Goal: Find specific page/section: Find specific page/section

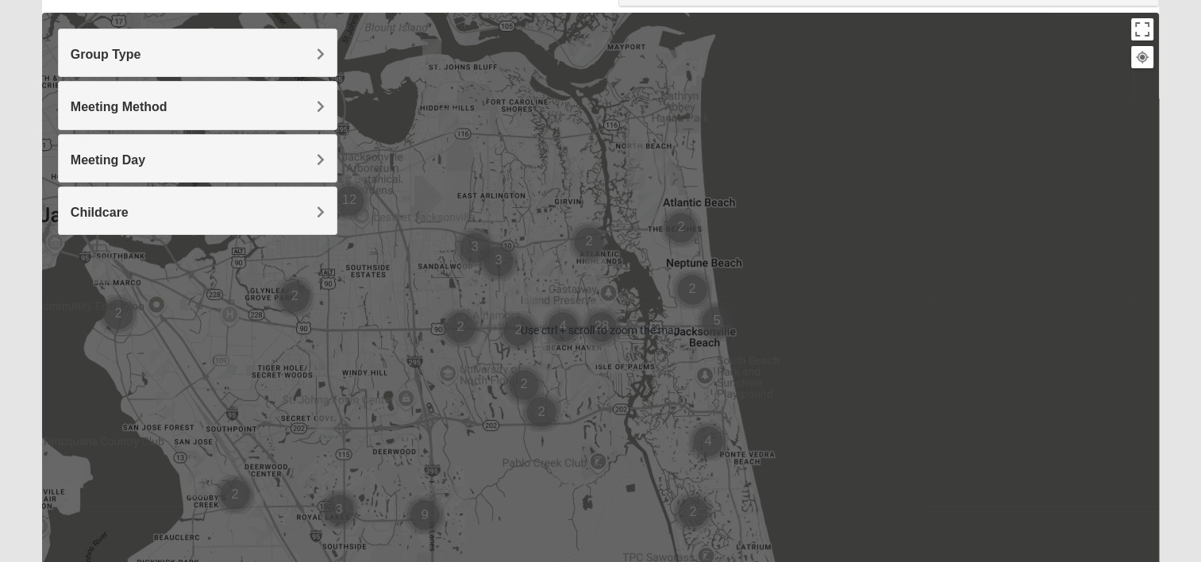
scroll to position [178, 0]
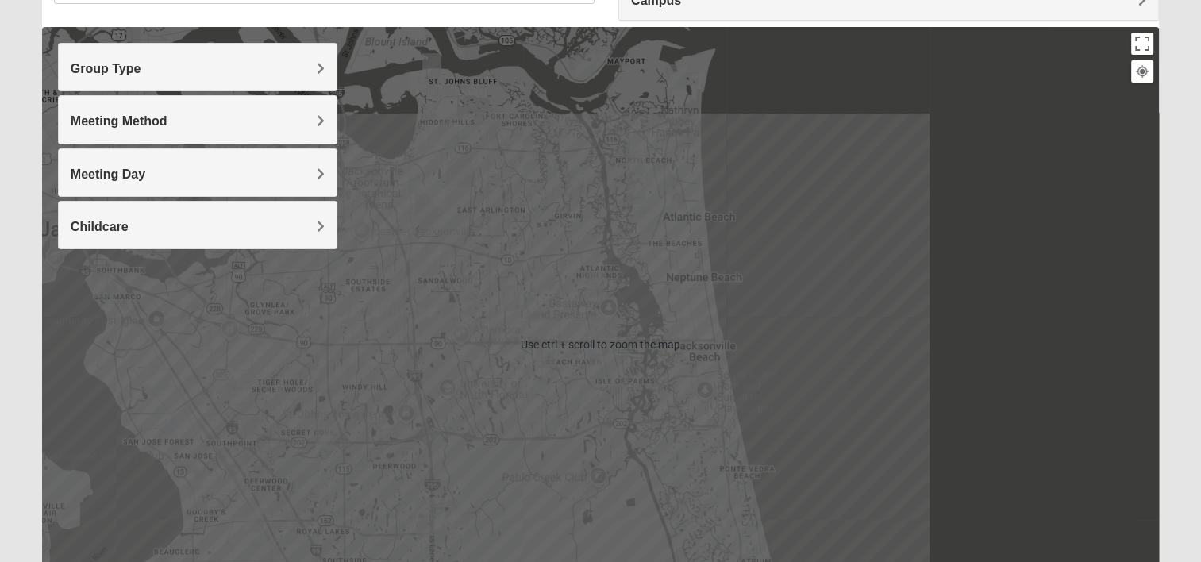
scroll to position [155, 0]
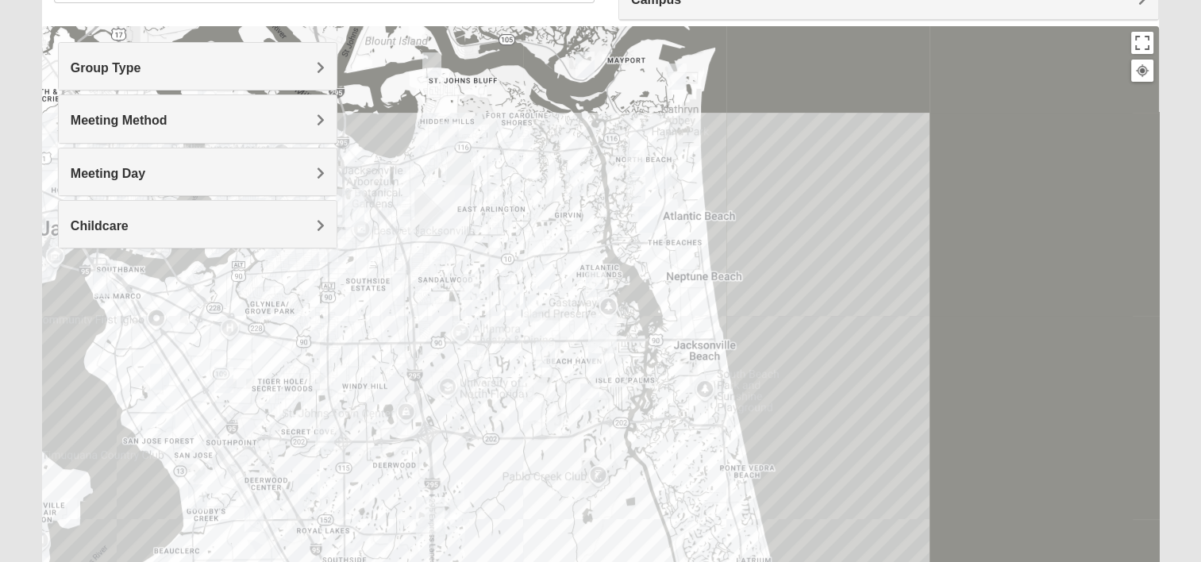
click at [314, 62] on h4 "Group Type" at bounding box center [198, 67] width 254 height 15
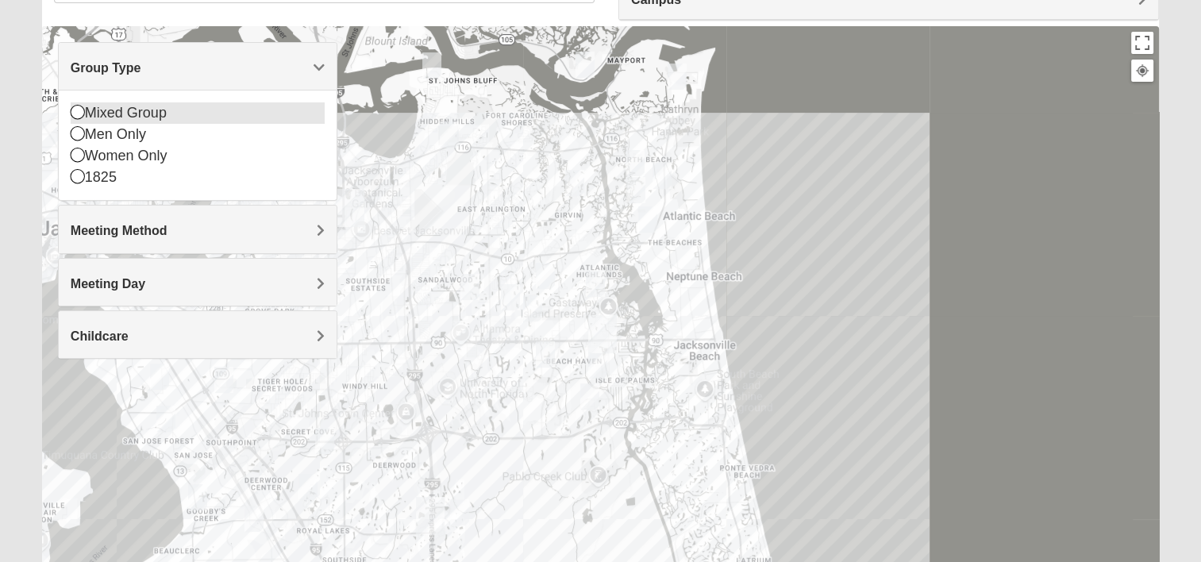
click at [163, 115] on div "Mixed Group" at bounding box center [198, 112] width 254 height 21
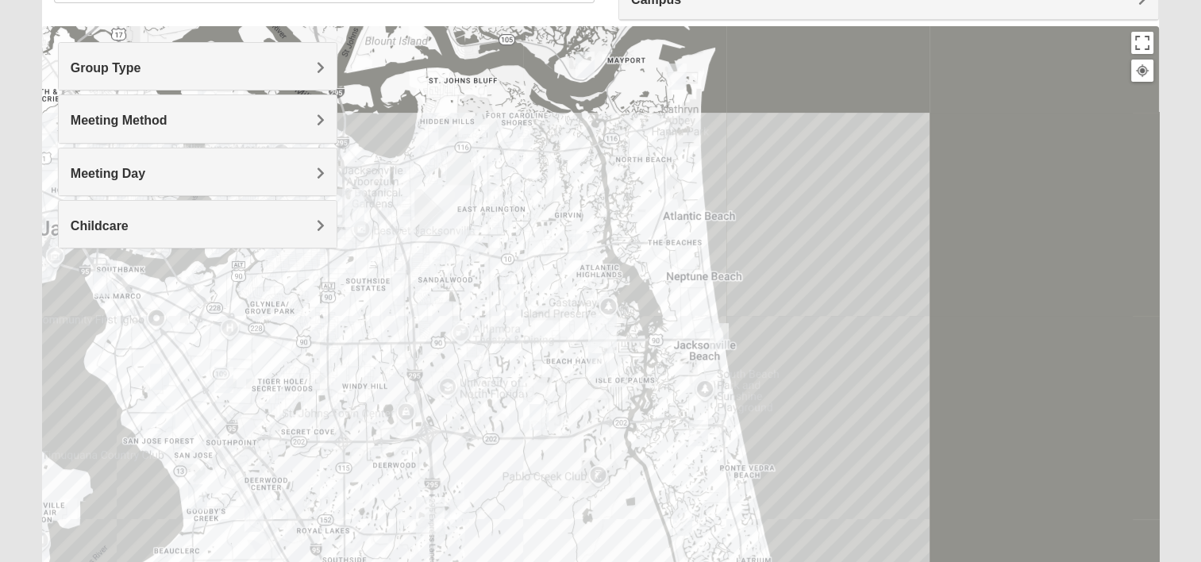
click at [304, 120] on h4 "Meeting Method" at bounding box center [198, 120] width 254 height 15
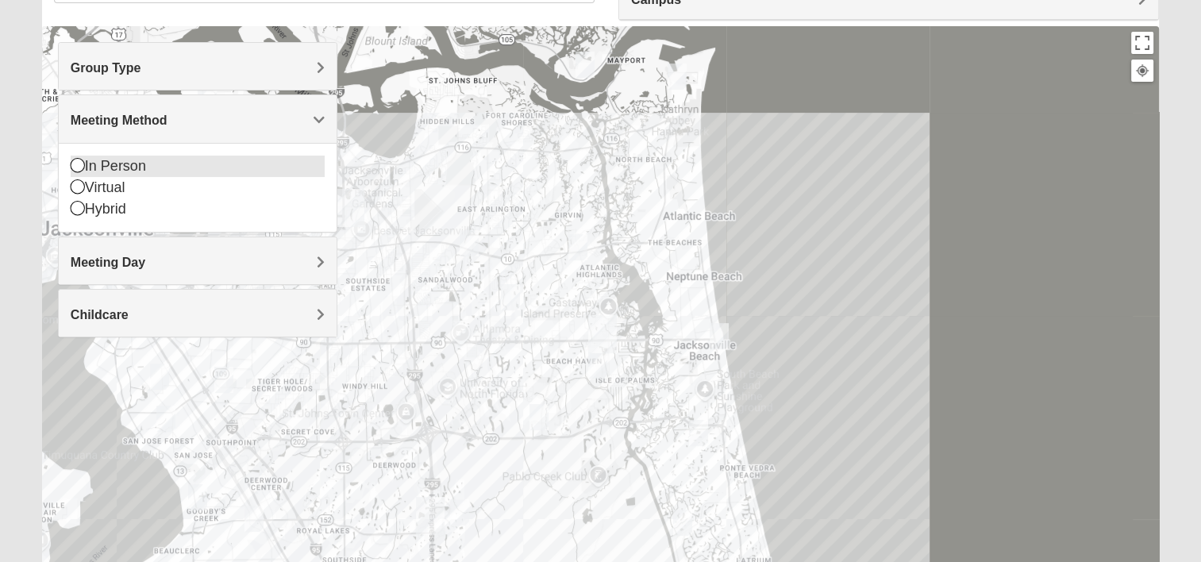
click at [203, 159] on div "In Person" at bounding box center [198, 166] width 254 height 21
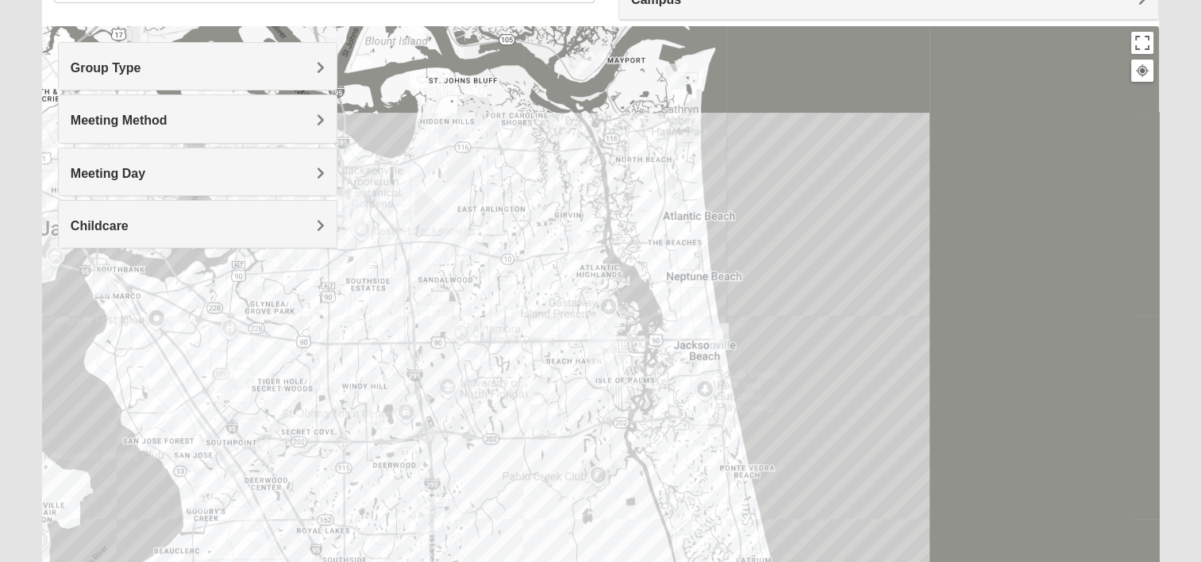
click at [145, 168] on span "Meeting Day" at bounding box center [108, 173] width 75 height 13
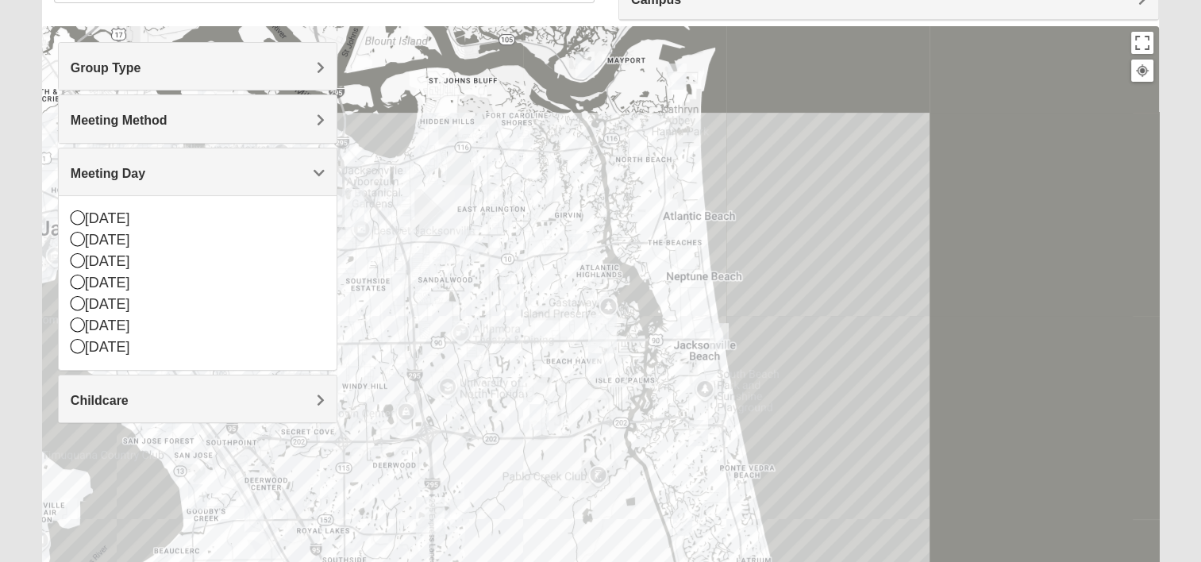
click at [145, 168] on span "Meeting Day" at bounding box center [108, 173] width 75 height 13
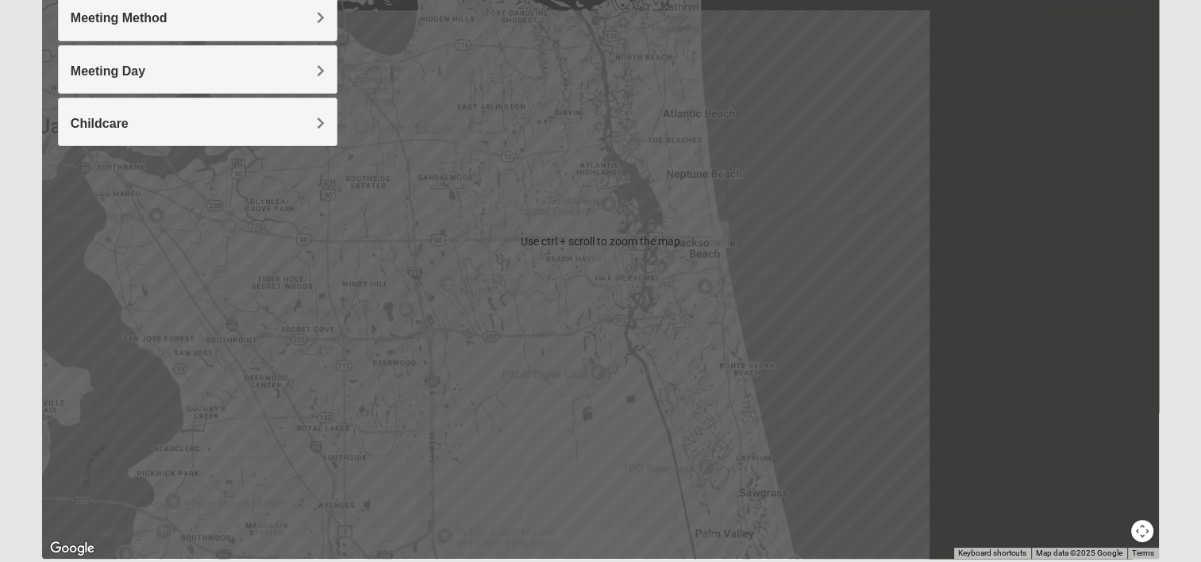
scroll to position [311, 0]
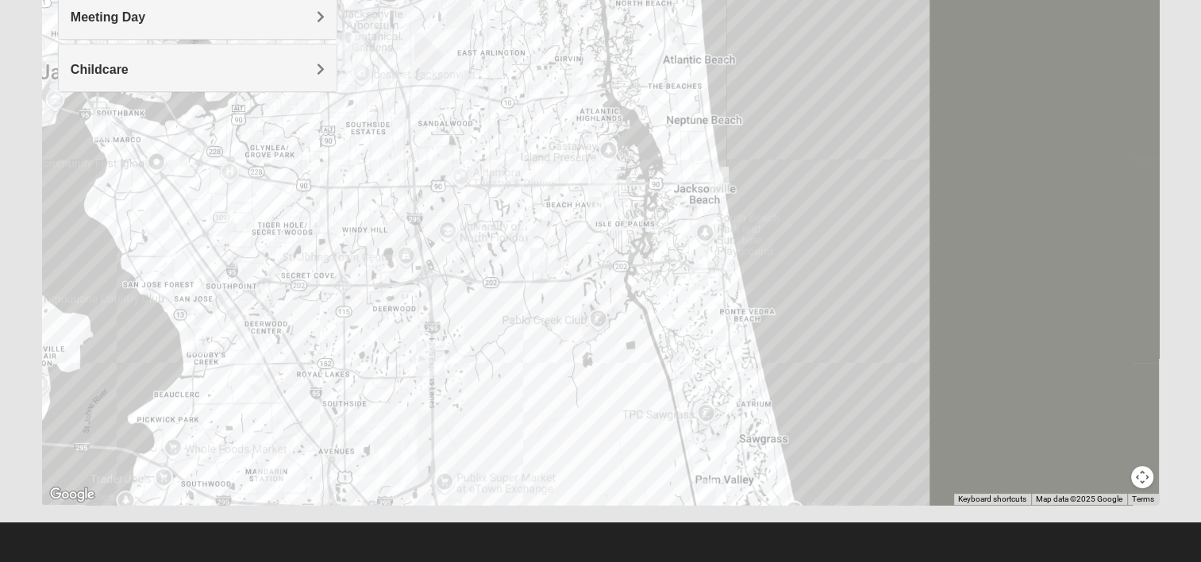
click at [428, 346] on img "Baymeadows" at bounding box center [429, 359] width 41 height 51
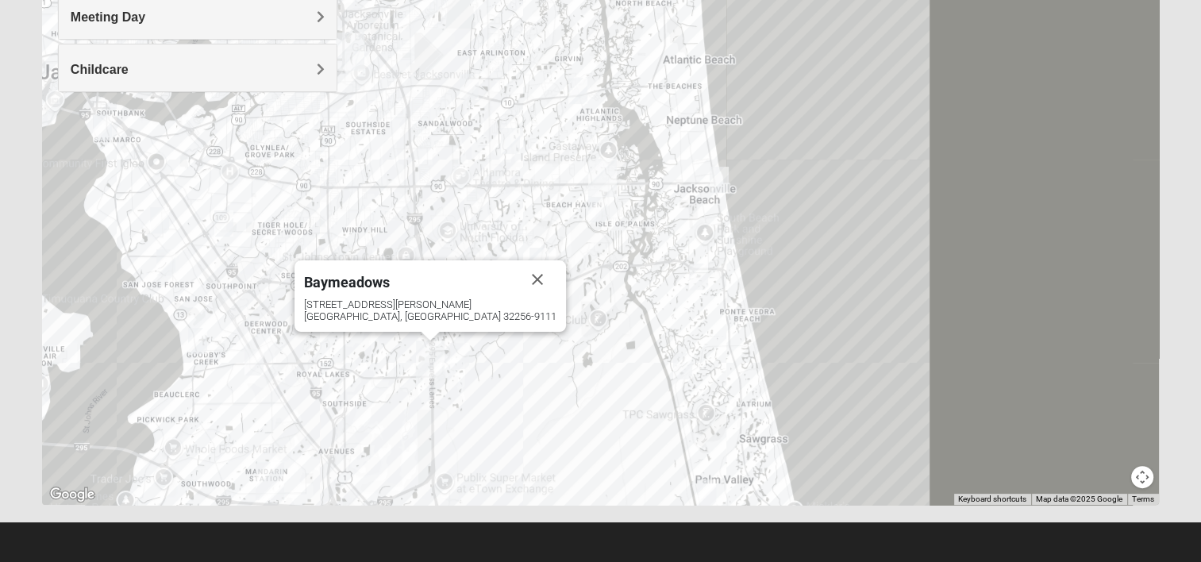
click at [578, 385] on div "Baymeadows [STREET_ADDRESS][PERSON_NAME]" at bounding box center [600, 187] width 1116 height 635
